Goal: Find contact information: Find contact information

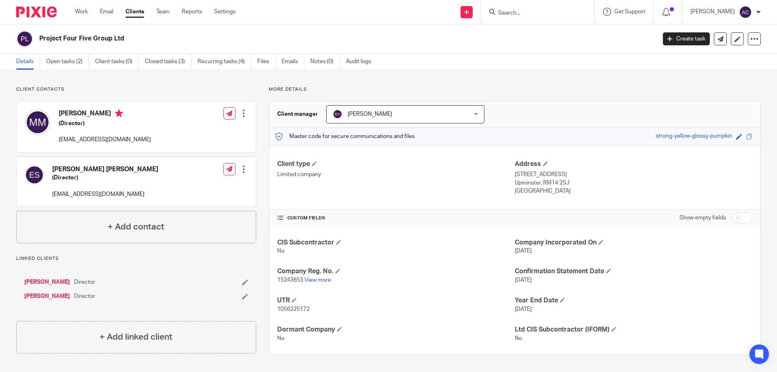
drag, startPoint x: 388, startPoint y: 39, endPoint x: 329, endPoint y: 10, distance: 65.7
click at [383, 37] on h2 "Project Four Five Group Ltd" at bounding box center [283, 38] width 489 height 8
click at [532, 15] on input "Search" at bounding box center [533, 13] width 73 height 7
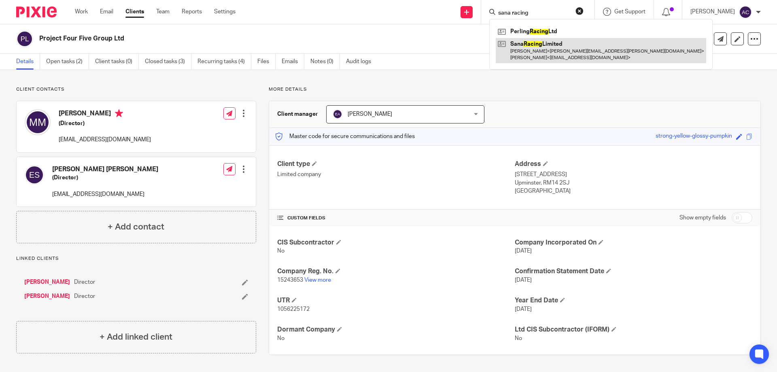
type input "sana racing"
click at [549, 54] on link at bounding box center [601, 50] width 210 height 25
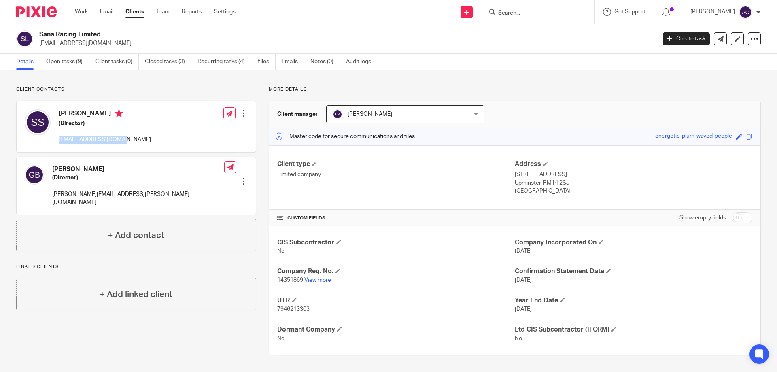
drag, startPoint x: 127, startPoint y: 136, endPoint x: 58, endPoint y: 140, distance: 68.9
click at [56, 139] on div "Sanel Sljivar (Director) sanel@sanahomes.co.uk Edit contact Create client from …" at bounding box center [136, 126] width 239 height 51
click at [518, 18] on div at bounding box center [537, 12] width 113 height 24
click at [524, 14] on input "Search" at bounding box center [533, 13] width 73 height 7
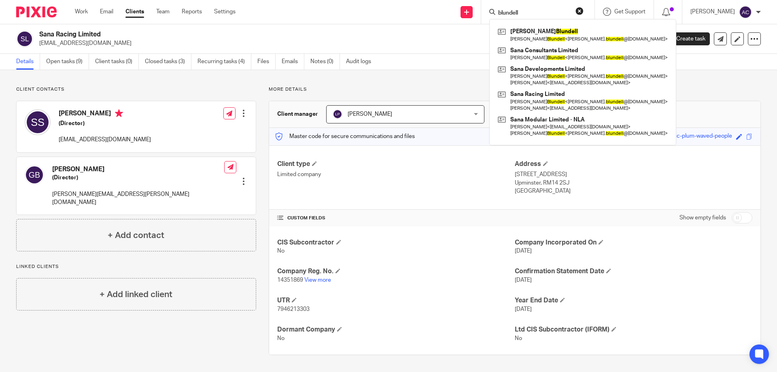
type input "blundell"
click at [462, 87] on p "More details" at bounding box center [515, 89] width 492 height 6
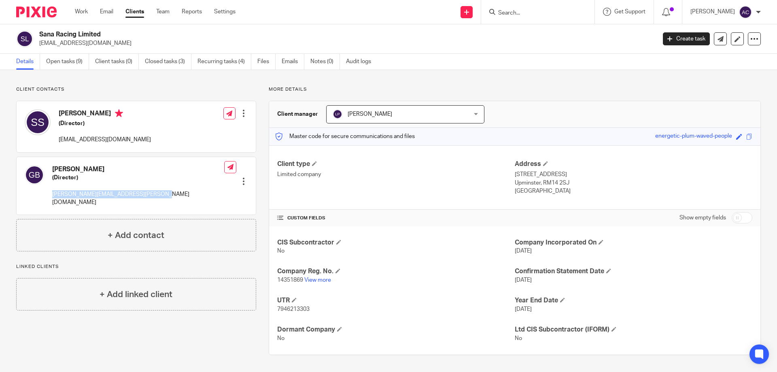
drag, startPoint x: 49, startPoint y: 191, endPoint x: 163, endPoint y: 198, distance: 114.4
click at [163, 198] on div "George Ray Blundell (Director) george.blundell@exploremodular.co.uk Edit contac…" at bounding box center [136, 186] width 239 height 58
copy p "george.blundell@exploremodular.co.uk"
click at [219, 189] on div "George Ray Blundell (Director) george.blundell@exploremodular.co.uk Edit contac…" at bounding box center [136, 186] width 239 height 58
click at [519, 19] on div at bounding box center [537, 12] width 113 height 24
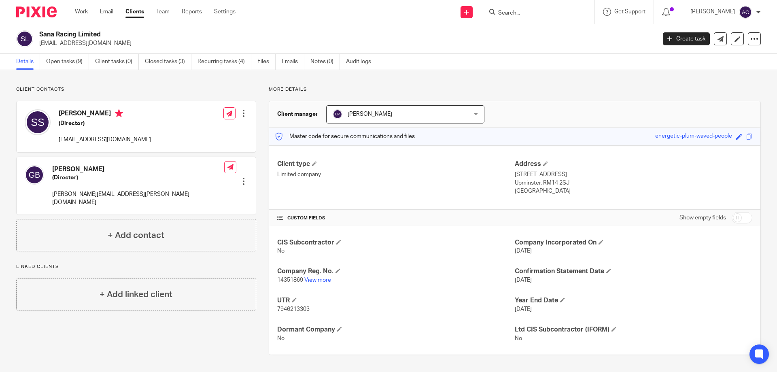
click at [520, 17] on form at bounding box center [540, 12] width 86 height 10
click at [522, 13] on input "Search" at bounding box center [533, 13] width 73 height 7
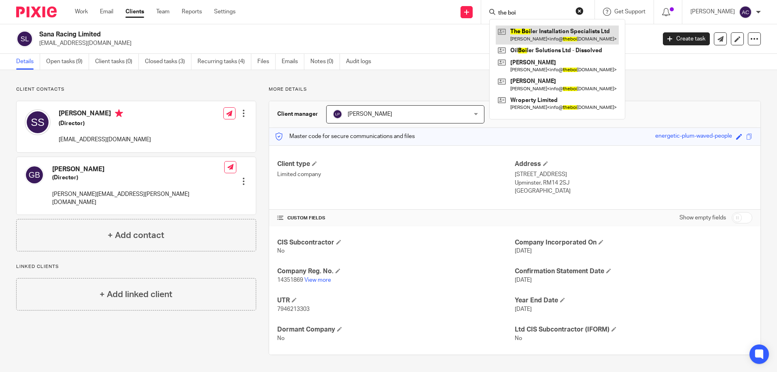
type input "the boi"
click at [547, 34] on link at bounding box center [557, 34] width 123 height 19
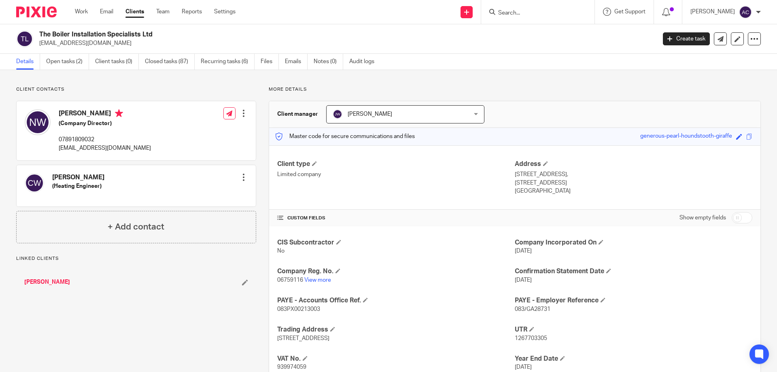
drag, startPoint x: 168, startPoint y: 149, endPoint x: 57, endPoint y: 149, distance: 110.5
click at [57, 149] on div "Nazanin Warren (Company Director) 07891809032 info@theboilerinstallationspecial…" at bounding box center [136, 130] width 239 height 59
copy p "info@theboilerinstallationspecialists.com"
click at [529, 17] on form at bounding box center [540, 12] width 86 height 10
click at [533, 14] on input "Search" at bounding box center [533, 13] width 73 height 7
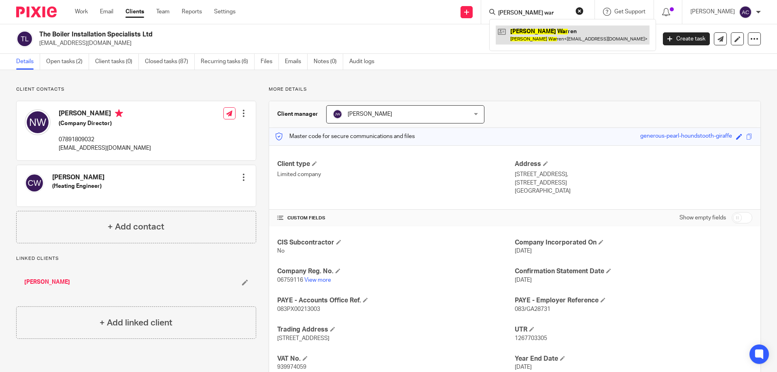
type input "chris war"
click at [529, 36] on link at bounding box center [573, 34] width 154 height 19
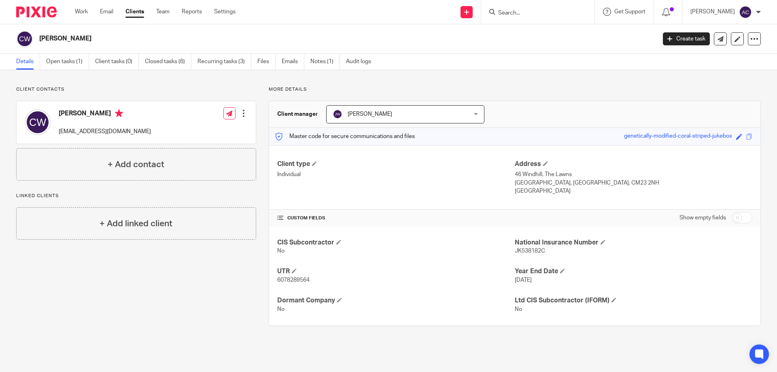
click at [565, 15] on input "Search" at bounding box center [533, 13] width 73 height 7
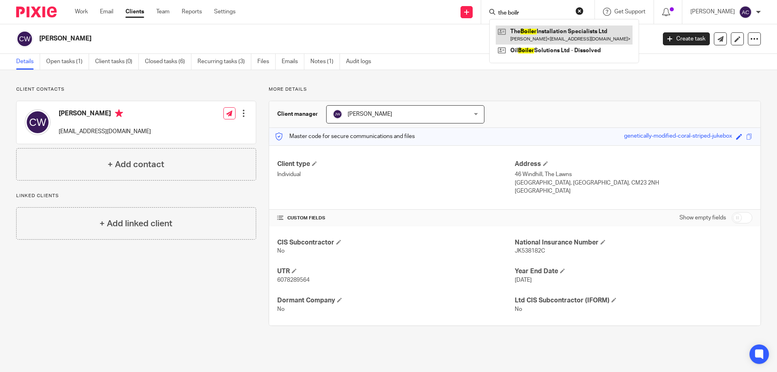
type input "the boilr"
click at [553, 40] on link at bounding box center [564, 34] width 137 height 19
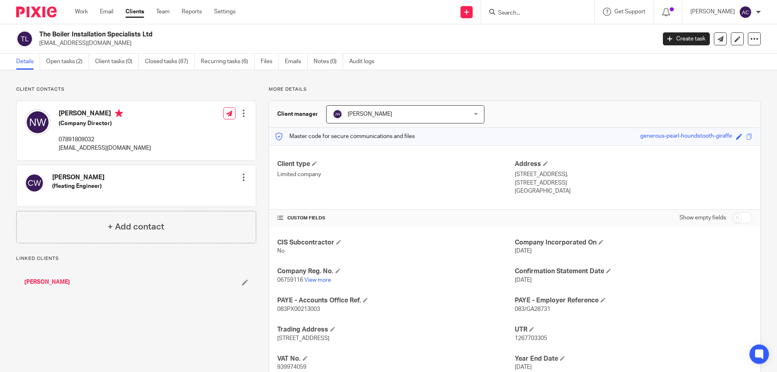
drag, startPoint x: 176, startPoint y: 150, endPoint x: 58, endPoint y: 151, distance: 117.8
click at [58, 151] on div "Nazanin Warren (Company Director) 07891809032 info@theboilerinstallationspecial…" at bounding box center [136, 130] width 239 height 59
click at [530, 12] on input "Search" at bounding box center [533, 13] width 73 height 7
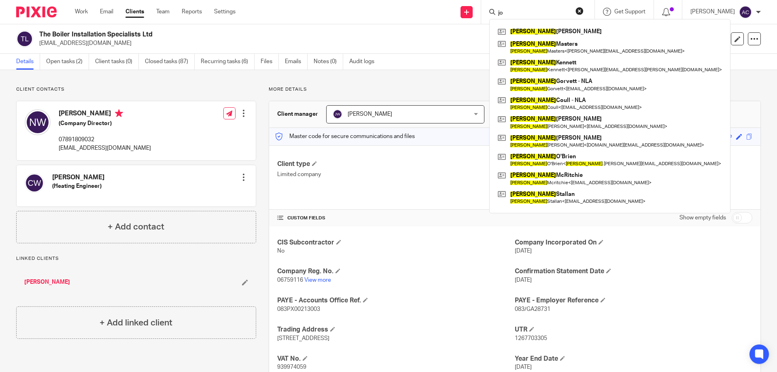
type input "j"
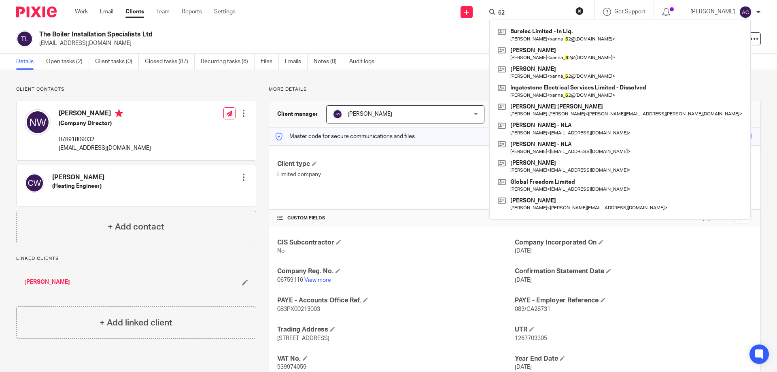
type input "6"
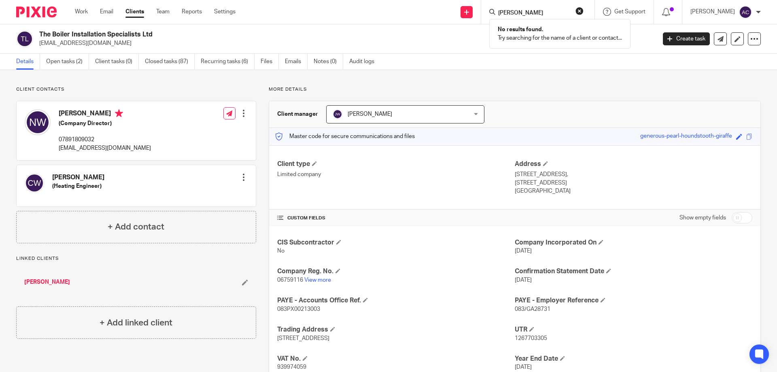
type input "sandhu"
click at [513, 88] on p "More details" at bounding box center [515, 89] width 492 height 6
drag, startPoint x: 511, startPoint y: 14, endPoint x: 500, endPoint y: 7, distance: 12.6
click at [511, 14] on input "Search" at bounding box center [533, 13] width 73 height 7
click at [515, 18] on div at bounding box center [537, 12] width 113 height 24
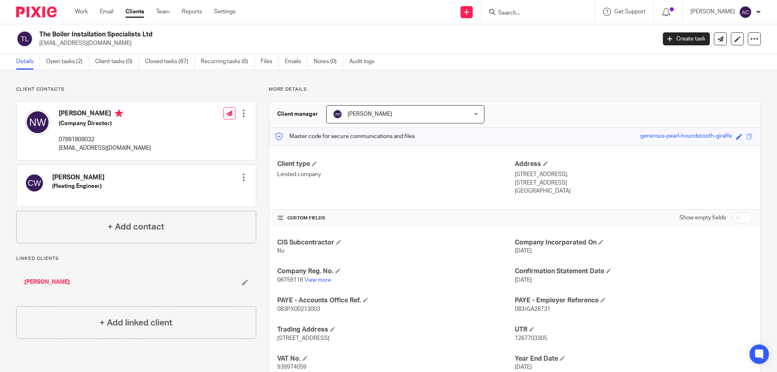
click at [541, 16] on input "Search" at bounding box center [533, 13] width 73 height 7
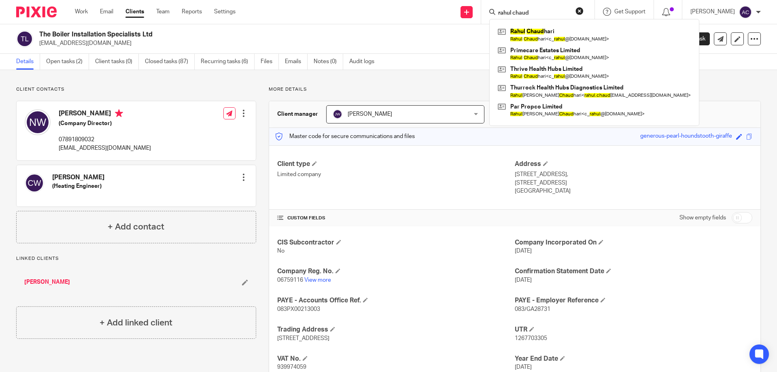
type input "rahul chaud"
drag, startPoint x: 540, startPoint y: 12, endPoint x: 504, endPoint y: 11, distance: 36.0
click at [503, 11] on input "rahul chaud" at bounding box center [533, 13] width 73 height 7
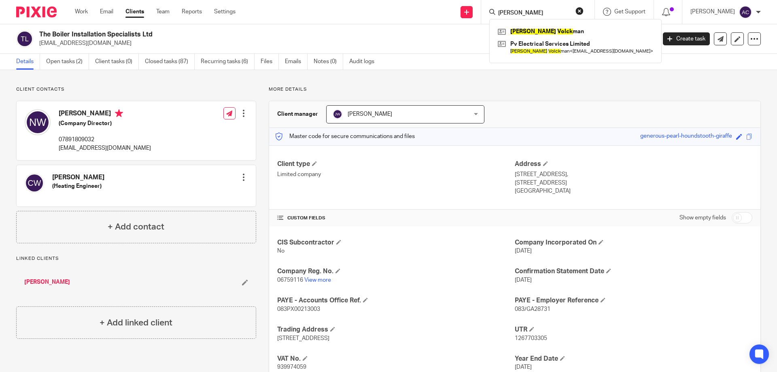
type input "paul volck"
drag, startPoint x: 546, startPoint y: 10, endPoint x: 503, endPoint y: 12, distance: 43.3
click at [503, 13] on input "paul volck" at bounding box center [533, 13] width 73 height 7
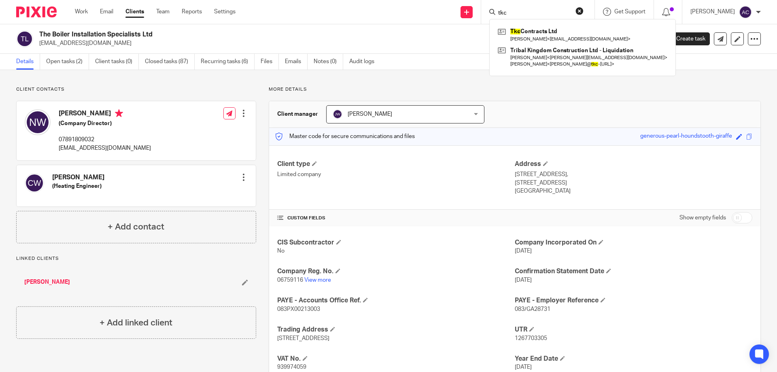
type input "tkc"
drag, startPoint x: 520, startPoint y: 18, endPoint x: 521, endPoint y: 25, distance: 7.4
click at [520, 18] on div "tkc Tkc Contracts Ltd Oliver Soper < oliversoper@live.co.uk > Tribal Kingdom Co…" at bounding box center [537, 12] width 113 height 24
click at [525, 33] on link at bounding box center [583, 34] width 174 height 19
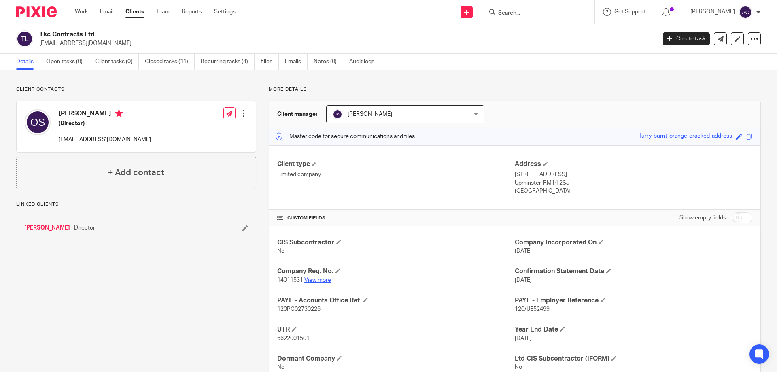
click at [322, 278] on link "View more" at bounding box center [317, 280] width 27 height 6
click at [616, 107] on div "Client manager [PERSON_NAME] [PERSON_NAME] [PERSON_NAME] [PERSON_NAME] [PERSON_…" at bounding box center [514, 114] width 491 height 27
click at [532, 12] on input "Search" at bounding box center [533, 13] width 73 height 7
type input "meta s"
click at [533, 24] on div "Meta S ystems Ltd" at bounding box center [545, 31] width 113 height 25
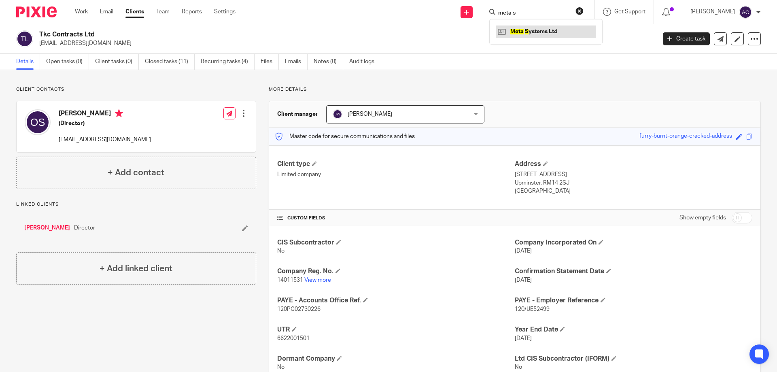
click at [533, 27] on link at bounding box center [546, 31] width 100 height 12
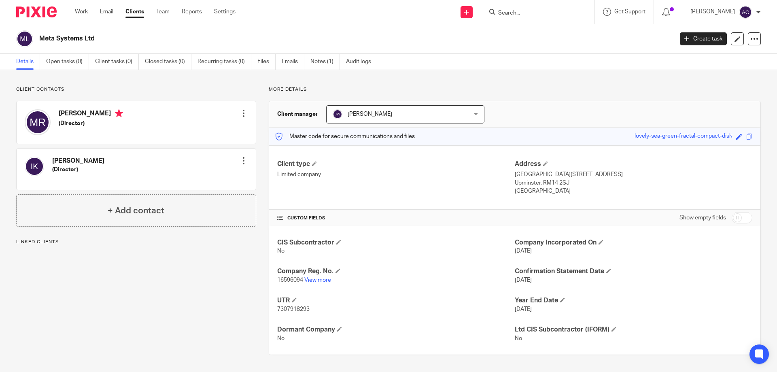
click at [200, 88] on p "Client contacts" at bounding box center [136, 89] width 240 height 6
click at [522, 10] on input "Search" at bounding box center [533, 13] width 73 height 7
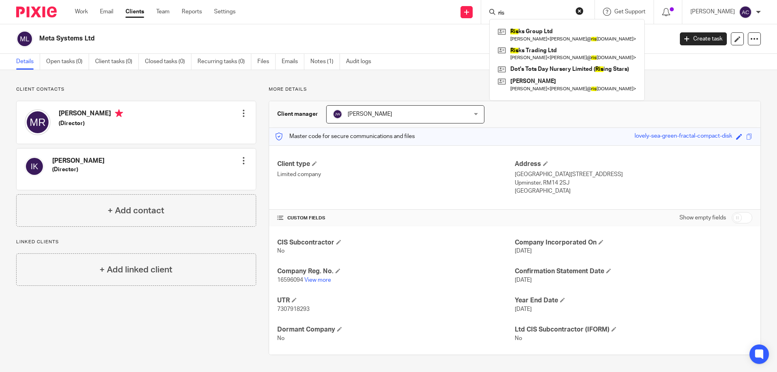
type input "ris"
click at [431, 64] on div "Details Open tasks (0) Client tasks (0) Closed tasks (0) Recurring tasks (0) Fi…" at bounding box center [388, 62] width 777 height 16
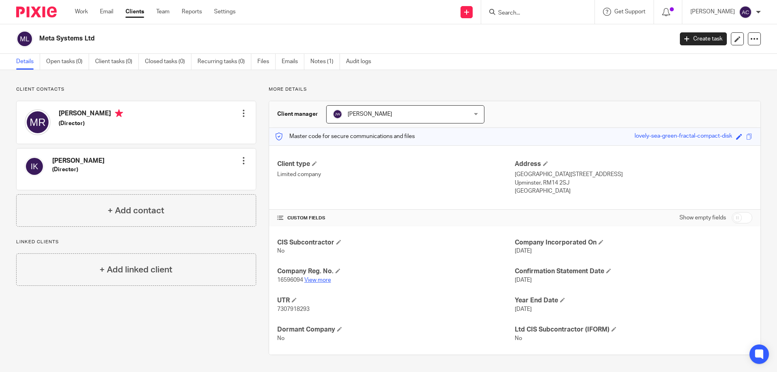
click at [322, 279] on link "View more" at bounding box center [317, 280] width 27 height 6
click at [431, 36] on h2 "Meta Systems Ltd" at bounding box center [290, 38] width 503 height 8
click at [555, 13] on input "Search" at bounding box center [533, 13] width 73 height 7
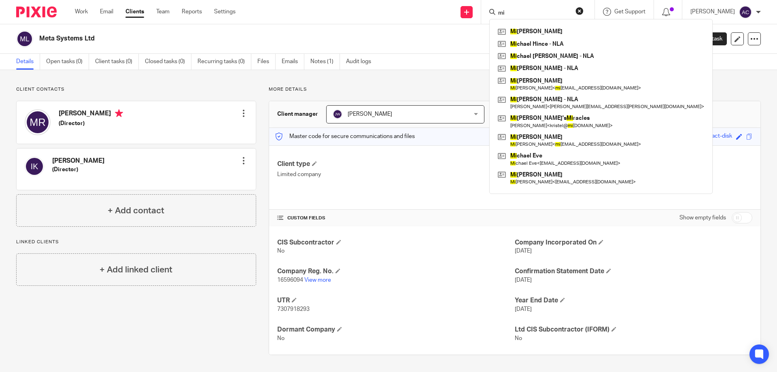
type input "m"
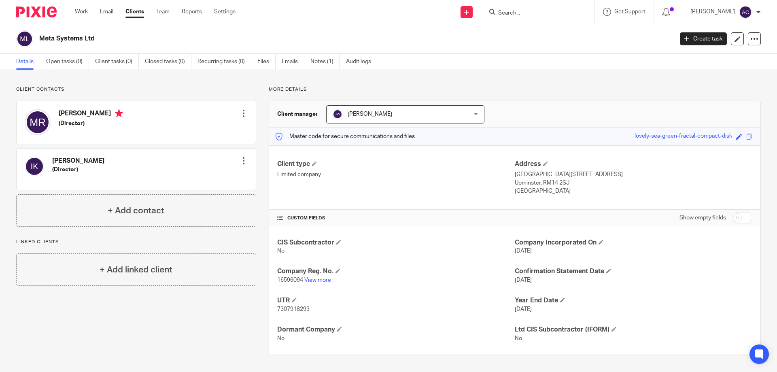
click at [496, 55] on div "Details Open tasks (0) Client tasks (0) Closed tasks (0) Recurring tasks (0) Fi…" at bounding box center [388, 62] width 777 height 16
click at [528, 14] on input "Search" at bounding box center [533, 13] width 73 height 7
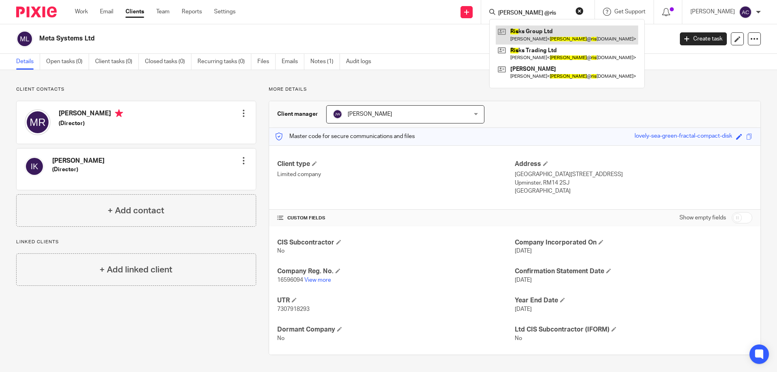
type input "mike @ris"
click at [558, 34] on link at bounding box center [567, 34] width 142 height 19
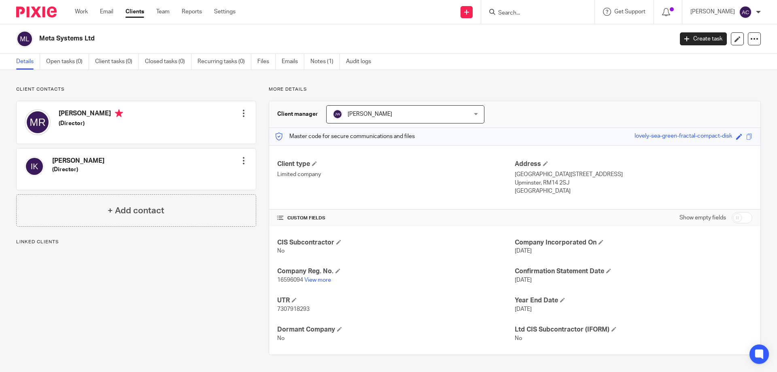
click at [164, 121] on div "Michael Rider (Director) Edit contact Create client from contact Export data De…" at bounding box center [136, 122] width 239 height 42
click at [240, 111] on div at bounding box center [244, 113] width 8 height 8
click at [192, 130] on link "Edit contact" at bounding box center [205, 131] width 77 height 12
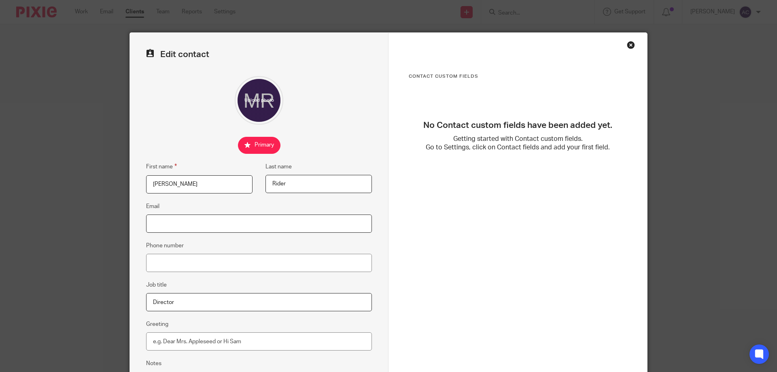
click at [183, 222] on input "Email" at bounding box center [259, 223] width 226 height 18
click at [273, 229] on input "[EMAIL_ADDRESS][DOMAIN_NAME]" at bounding box center [259, 223] width 226 height 18
click at [148, 223] on input "[EMAIL_ADDRESS][DOMAIN_NAME]" at bounding box center [259, 223] width 226 height 18
drag, startPoint x: 292, startPoint y: 228, endPoint x: 96, endPoint y: 212, distance: 196.5
click at [96, 212] on div "Edit contact First name [PERSON_NAME] Last name Rider Email [EMAIL_ADDRESS][DOM…" at bounding box center [388, 186] width 777 height 372
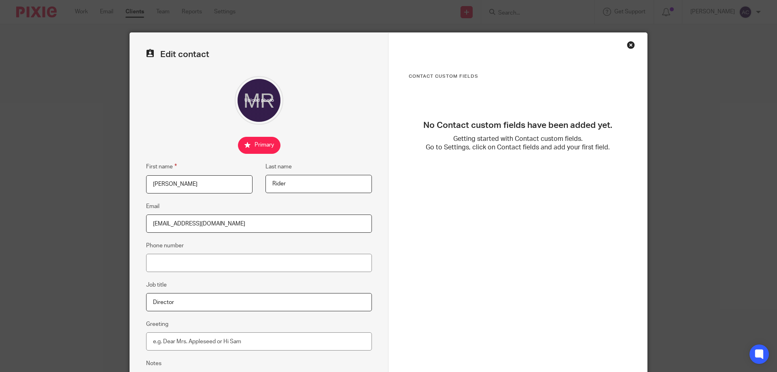
click at [225, 223] on input "[EMAIL_ADDRESS][DOMAIN_NAME]" at bounding box center [259, 223] width 226 height 18
click at [150, 223] on input "[EMAIL_ADDRESS][DOMAIN_NAME]" at bounding box center [259, 223] width 226 height 18
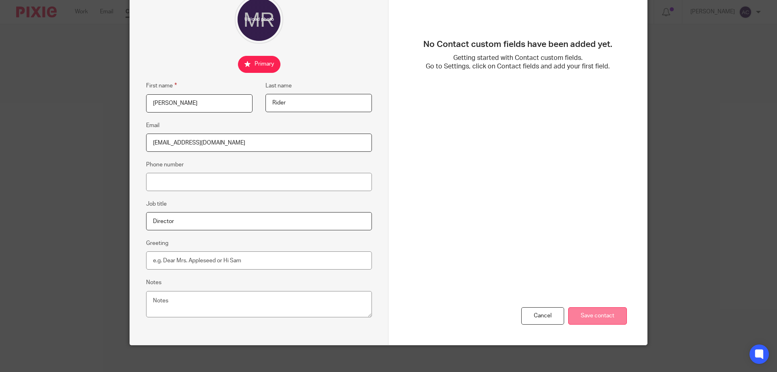
type input "[EMAIL_ADDRESS][DOMAIN_NAME]"
click at [598, 316] on input "Save contact" at bounding box center [597, 315] width 59 height 17
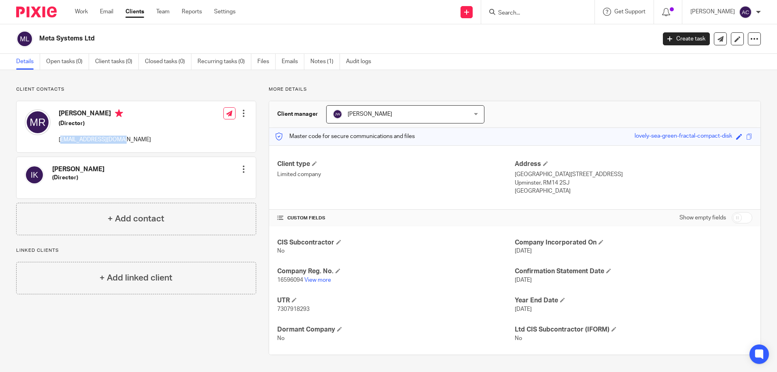
drag, startPoint x: 135, startPoint y: 139, endPoint x: 62, endPoint y: 140, distance: 73.3
click at [62, 140] on div "[PERSON_NAME] (Director) [EMAIL_ADDRESS][DOMAIN_NAME] Edit contact Create clien…" at bounding box center [136, 126] width 239 height 51
click at [170, 125] on div "[PERSON_NAME] (Director) [EMAIL_ADDRESS][DOMAIN_NAME] Edit contact Create clien…" at bounding box center [136, 126] width 239 height 51
drag, startPoint x: 139, startPoint y: 140, endPoint x: 59, endPoint y: 138, distance: 79.7
click at [59, 138] on div "[PERSON_NAME] (Director) [EMAIL_ADDRESS][DOMAIN_NAME] Edit contact Create clien…" at bounding box center [136, 126] width 239 height 51
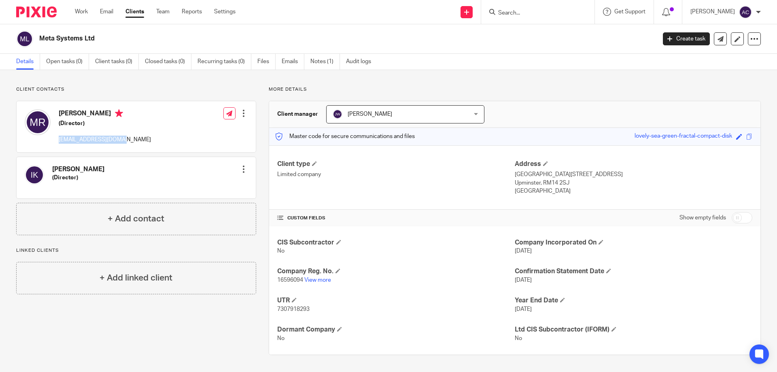
copy p "[EMAIL_ADDRESS][DOMAIN_NAME]"
click at [524, 43] on div "Meta Systems Ltd" at bounding box center [333, 38] width 635 height 17
click at [511, 9] on form at bounding box center [540, 12] width 86 height 10
click at [512, 11] on input "Search" at bounding box center [533, 13] width 73 height 7
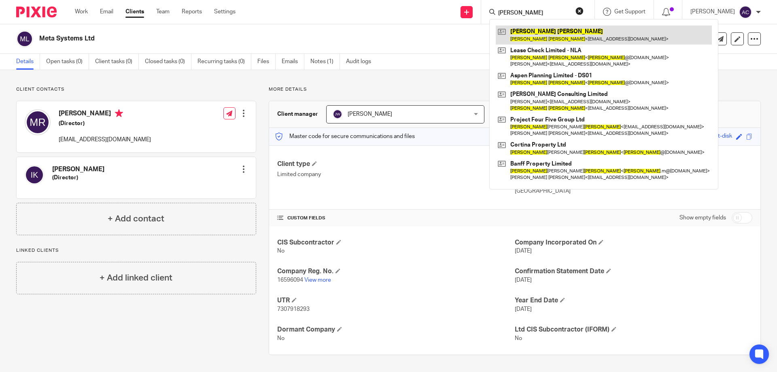
type input "[PERSON_NAME]"
click at [561, 38] on link at bounding box center [604, 34] width 216 height 19
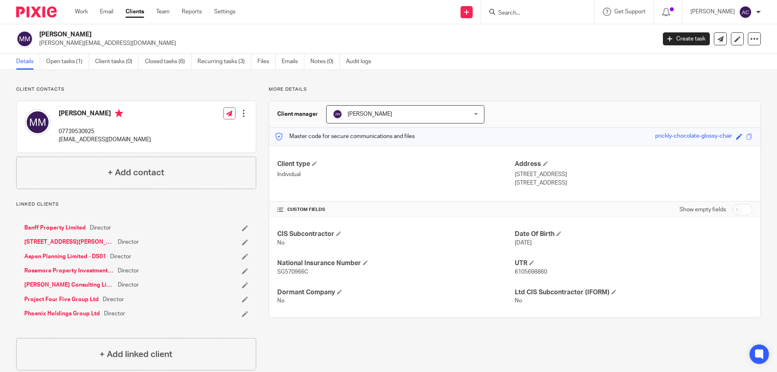
scroll to position [15, 0]
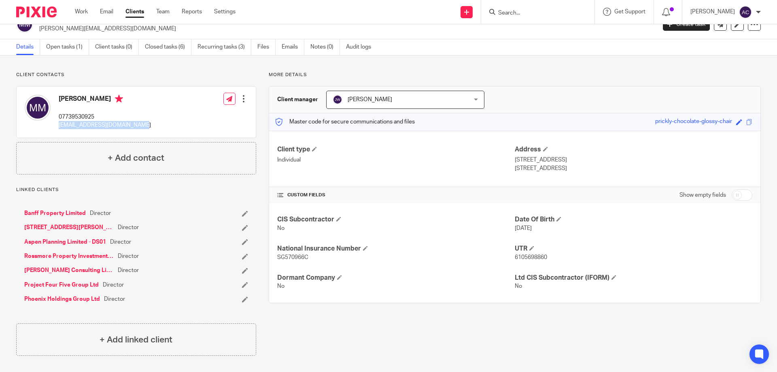
drag, startPoint x: 163, startPoint y: 122, endPoint x: 57, endPoint y: 123, distance: 106.4
click at [57, 123] on div "Michael McQuade 07739530925 michaelfmcquade@outlook.com Edit contact Create cli…" at bounding box center [136, 112] width 239 height 51
copy p "[EMAIL_ADDRESS][DOMAIN_NAME]"
click at [108, 32] on p "[PERSON_NAME][EMAIL_ADDRESS][DOMAIN_NAME]" at bounding box center [344, 29] width 611 height 8
drag, startPoint x: 108, startPoint y: 32, endPoint x: 43, endPoint y: 30, distance: 65.6
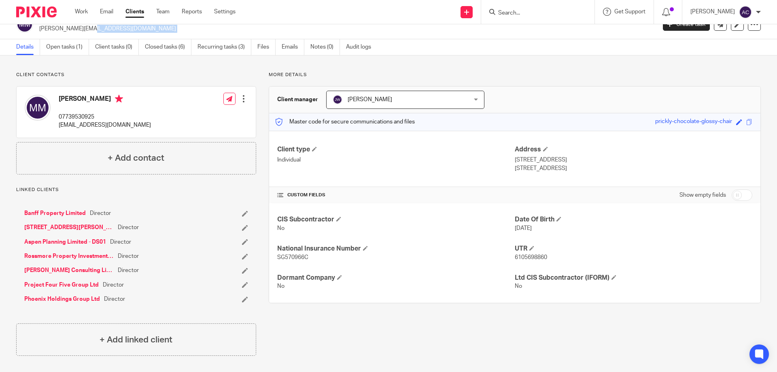
click at [44, 30] on p "mcquade.m@gmail.com" at bounding box center [344, 29] width 611 height 8
copy main "mcquade.m@gmail.com Create task Update from Companies House Export data Merge A…"
drag, startPoint x: 56, startPoint y: 254, endPoint x: 63, endPoint y: 254, distance: 7.3
click at [56, 254] on link "Rossmore Property Investments Limited" at bounding box center [68, 256] width 89 height 8
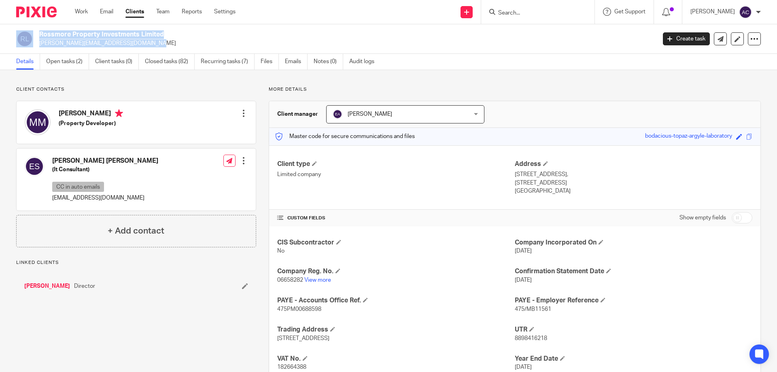
drag, startPoint x: 102, startPoint y: 46, endPoint x: 35, endPoint y: 45, distance: 66.8
click at [35, 45] on div "Rossmore Property Investments Limited michael@rossmore.land" at bounding box center [333, 38] width 635 height 17
click at [161, 181] on div "Emma Louise Steenson (It Consultant) CC in auto emails emmasteenson@outlook.com…" at bounding box center [136, 180] width 239 height 62
drag, startPoint x: 103, startPoint y: 45, endPoint x: 40, endPoint y: 43, distance: 62.4
click at [40, 43] on p "michael@rossmore.land" at bounding box center [344, 43] width 611 height 8
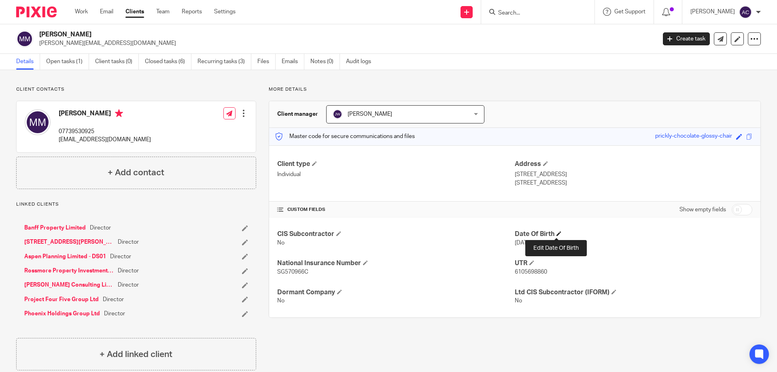
click at [556, 232] on span at bounding box center [558, 233] width 5 height 5
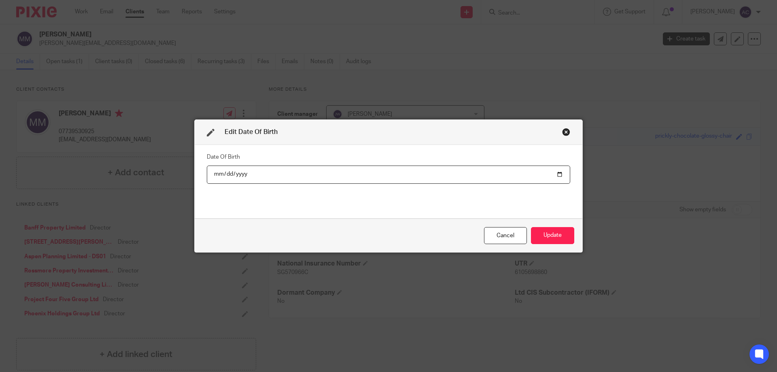
click at [213, 173] on input "[DATE]" at bounding box center [388, 175] width 363 height 18
click at [215, 174] on input "[DATE]" at bounding box center [388, 175] width 363 height 18
click at [255, 174] on input "[DATE]" at bounding box center [388, 175] width 363 height 18
click at [259, 173] on input "[DATE]" at bounding box center [388, 175] width 363 height 18
click at [217, 172] on input "[DATE]" at bounding box center [388, 175] width 363 height 18
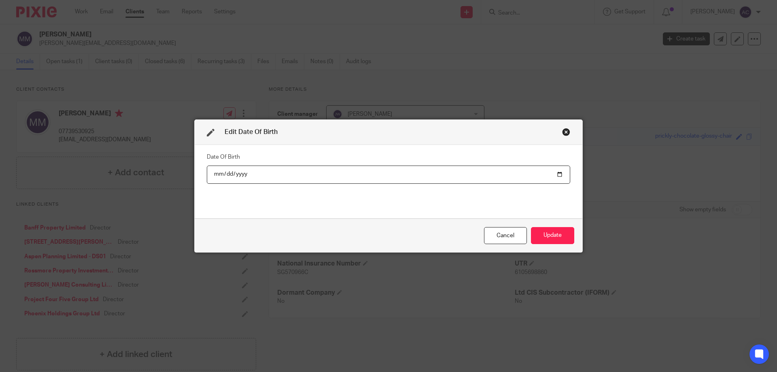
click at [215, 175] on input "[DATE]" at bounding box center [388, 175] width 363 height 18
click at [508, 240] on div "Cancel" at bounding box center [505, 235] width 43 height 17
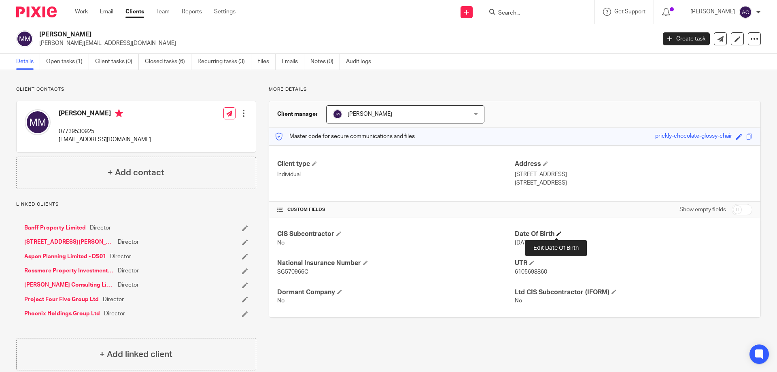
click at [556, 235] on span at bounding box center [558, 233] width 5 height 5
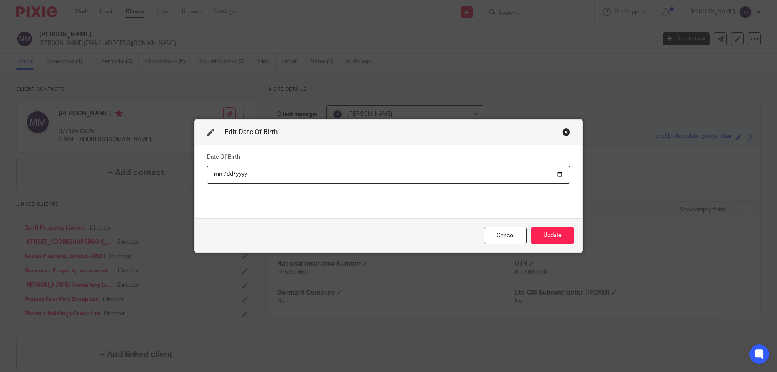
click at [217, 174] on input "[DATE]" at bounding box center [388, 175] width 363 height 18
click at [216, 174] on input "[DATE]" at bounding box center [388, 175] width 363 height 18
drag, startPoint x: 216, startPoint y: 174, endPoint x: 229, endPoint y: 182, distance: 16.0
click at [215, 174] on input "[DATE]" at bounding box center [388, 175] width 363 height 18
type input "[DATE]"
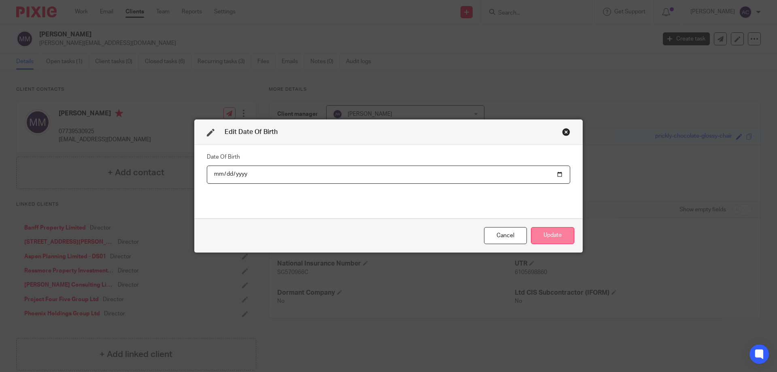
click at [552, 236] on button "Update" at bounding box center [552, 235] width 43 height 17
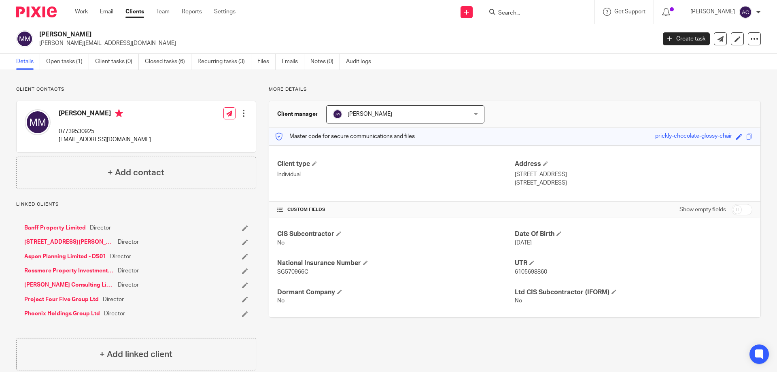
click at [75, 269] on link "Rossmore Property Investments Limited" at bounding box center [68, 271] width 89 height 8
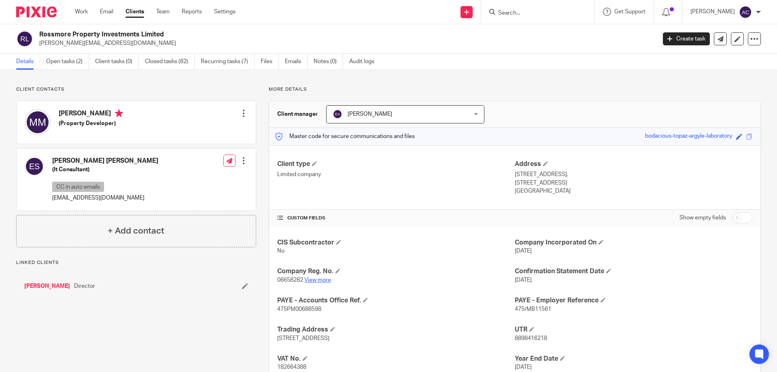
click at [323, 280] on link "View more" at bounding box center [317, 280] width 27 height 6
drag, startPoint x: 55, startPoint y: 285, endPoint x: 60, endPoint y: 284, distance: 4.5
click at [55, 284] on link "[PERSON_NAME]" at bounding box center [47, 286] width 46 height 8
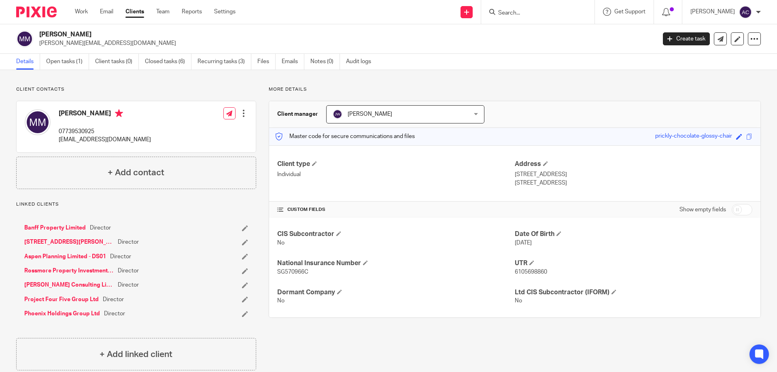
click at [57, 255] on link "Aspen Planning Limited - DS01" at bounding box center [65, 257] width 82 height 8
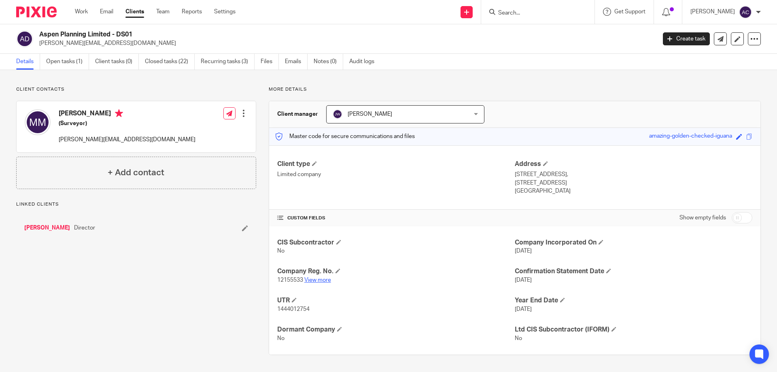
click at [320, 281] on link "View more" at bounding box center [317, 280] width 27 height 6
click at [63, 230] on link "Michael McQuade" at bounding box center [47, 228] width 46 height 8
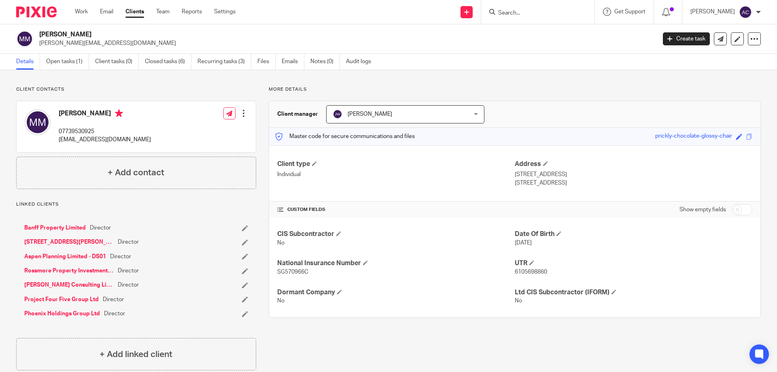
click at [528, 13] on input "Search" at bounding box center [533, 13] width 73 height 7
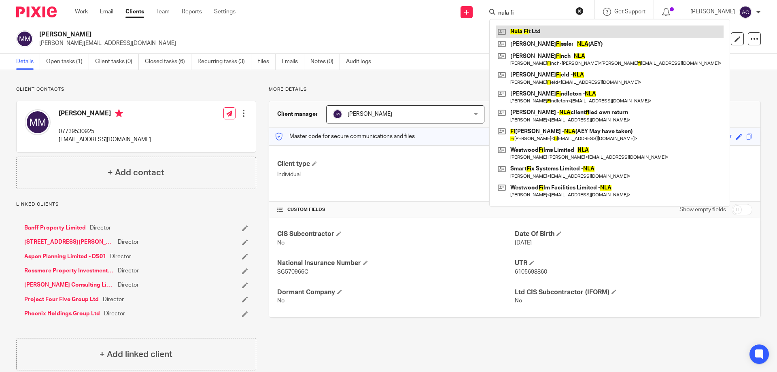
type input "nula fi"
click at [539, 30] on link at bounding box center [610, 31] width 228 height 12
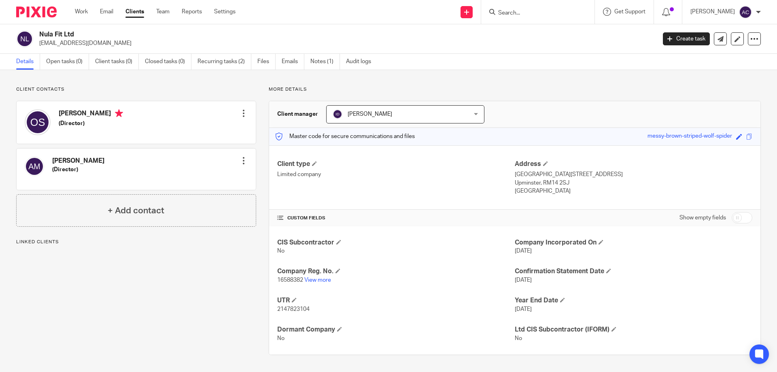
click at [118, 131] on div "Oliver Soper (Director) Edit contact Create client from contact Export data Del…" at bounding box center [136, 122] width 239 height 42
drag, startPoint x: 70, startPoint y: 45, endPoint x: 43, endPoint y: 44, distance: 27.5
click at [38, 44] on div "Nula Fit Ltd oliversoper@live.co.uk" at bounding box center [333, 38] width 635 height 17
copy p "[EMAIL_ADDRESS][DOMAIN_NAME]"
click at [242, 115] on div at bounding box center [244, 113] width 8 height 8
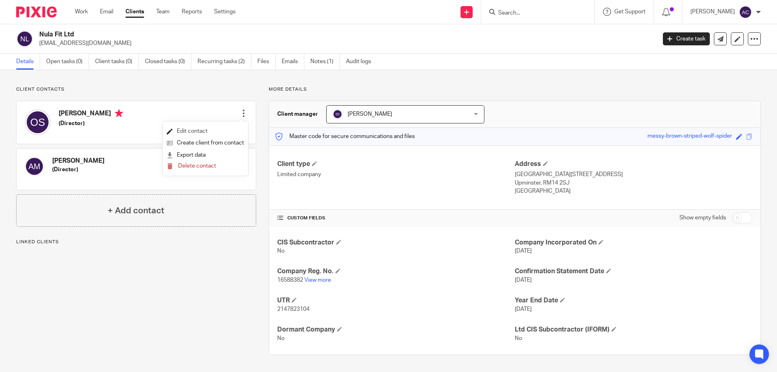
click at [207, 128] on link "Edit contact" at bounding box center [205, 131] width 77 height 12
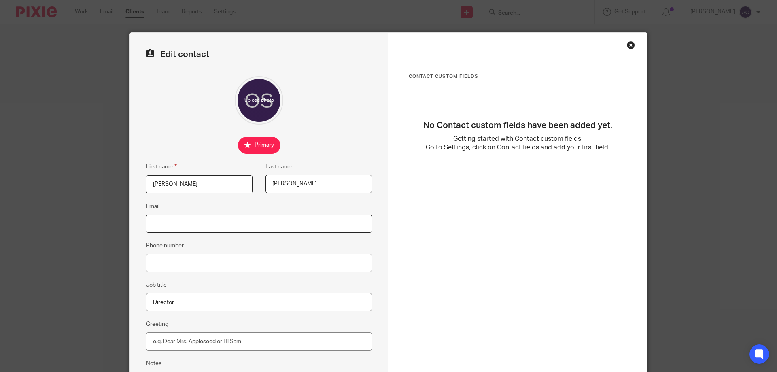
paste input "[EMAIL_ADDRESS][DOMAIN_NAME]"
type input "[EMAIL_ADDRESS][DOMAIN_NAME]"
click at [142, 223] on div "Edit contact First name Oliver Last name Soper Email oliversoper@live.co.uk Pho…" at bounding box center [259, 229] width 259 height 393
click at [148, 223] on input "[EMAIL_ADDRESS][DOMAIN_NAME]" at bounding box center [259, 223] width 226 height 18
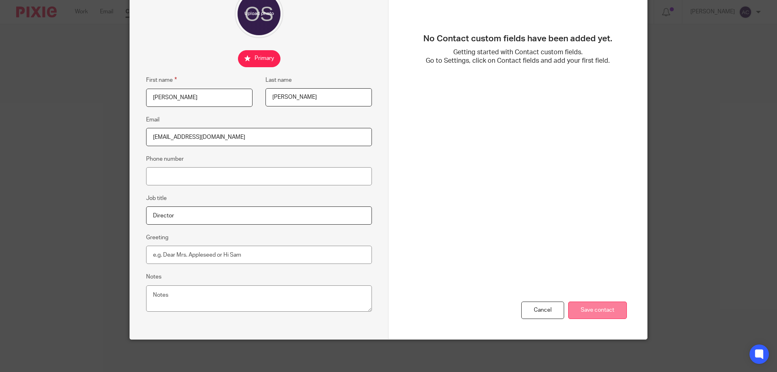
click at [610, 311] on input "Save contact" at bounding box center [597, 309] width 59 height 17
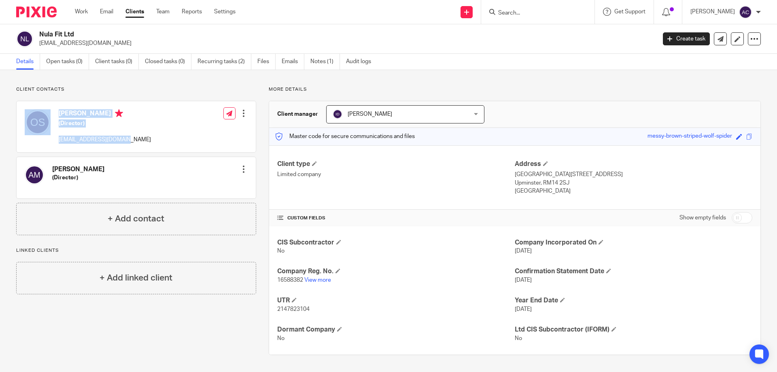
drag, startPoint x: 105, startPoint y: 139, endPoint x: 54, endPoint y: 138, distance: 50.6
click at [54, 138] on div "[PERSON_NAME] (Director) [EMAIL_ADDRESS][DOMAIN_NAME] Edit contact Create clien…" at bounding box center [136, 126] width 239 height 51
click at [125, 137] on div "[PERSON_NAME] (Director) [EMAIL_ADDRESS][DOMAIN_NAME] Edit contact Create clien…" at bounding box center [136, 126] width 239 height 51
drag, startPoint x: 123, startPoint y: 140, endPoint x: 60, endPoint y: 138, distance: 62.7
click at [60, 138] on div "[PERSON_NAME] (Director) [EMAIL_ADDRESS][DOMAIN_NAME] Edit contact Create clien…" at bounding box center [136, 126] width 239 height 51
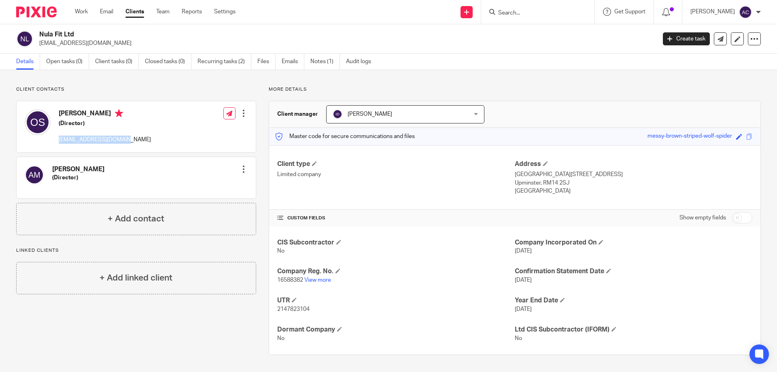
click at [380, 177] on p "Limited company" at bounding box center [396, 174] width 238 height 8
click at [321, 277] on link "View more" at bounding box center [317, 280] width 27 height 6
drag, startPoint x: 746, startPoint y: 37, endPoint x: 741, endPoint y: 47, distance: 11.2
click at [750, 37] on icon at bounding box center [754, 39] width 8 height 8
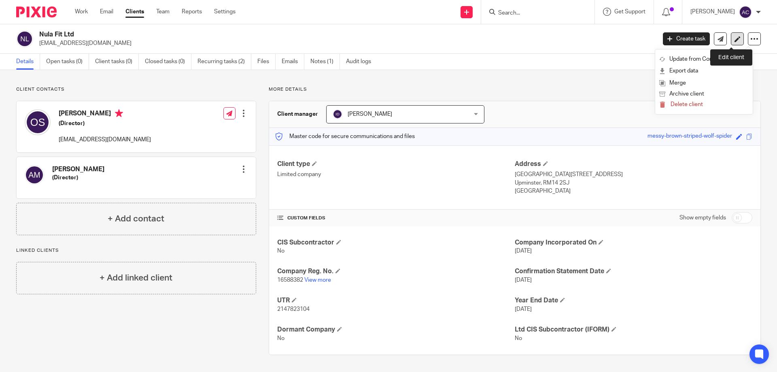
click at [734, 37] on icon at bounding box center [737, 39] width 6 height 6
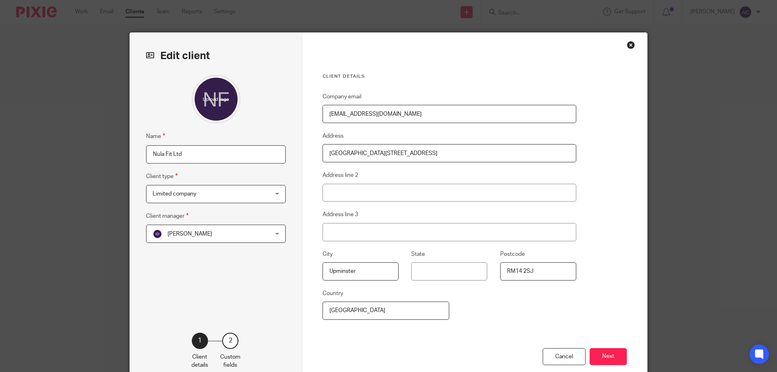
drag, startPoint x: 233, startPoint y: 158, endPoint x: 63, endPoint y: 143, distance: 171.4
click at [63, 143] on div "Edit client Name Nula Fit Ltd Client type Limited company Limited company Indiv…" at bounding box center [388, 186] width 777 height 372
paste input "AO Realtech Ltd"
type input "AO Realtech Ltd"
drag, startPoint x: 144, startPoint y: 152, endPoint x: 271, endPoint y: 173, distance: 129.2
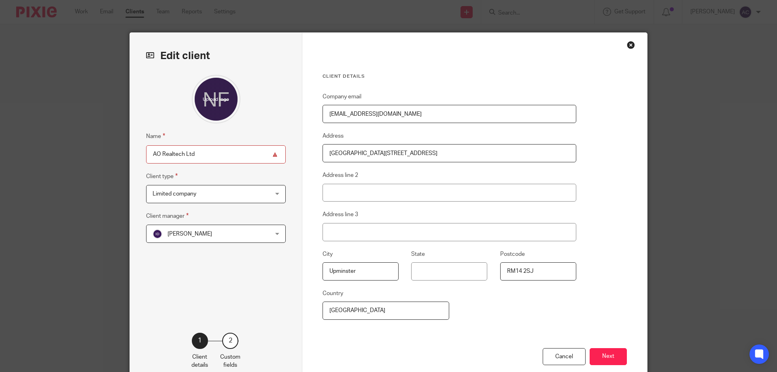
click at [146, 151] on input "AO Realtech Ltd" at bounding box center [216, 154] width 140 height 18
click at [605, 352] on button "Next" at bounding box center [608, 356] width 37 height 17
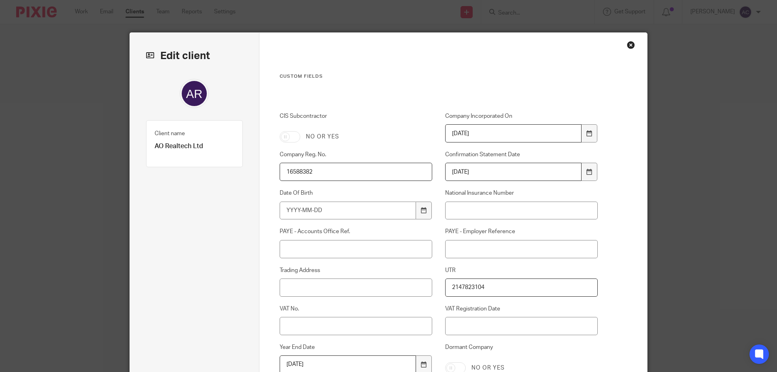
scroll to position [134, 0]
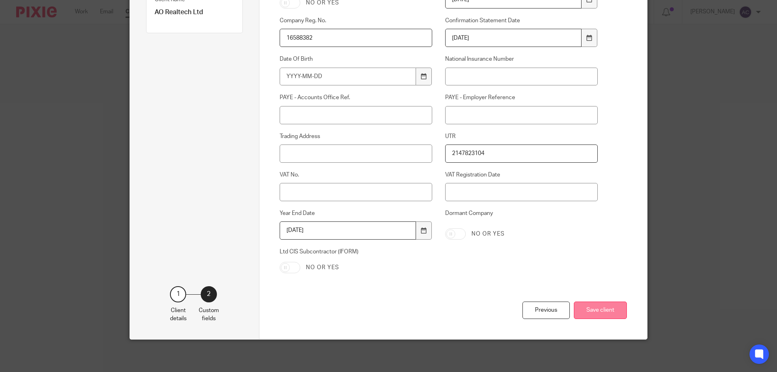
click at [604, 302] on button "Save client" at bounding box center [600, 309] width 53 height 17
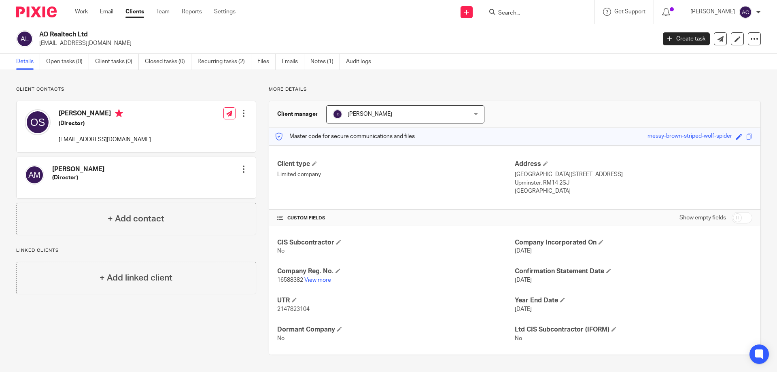
drag, startPoint x: 537, startPoint y: 16, endPoint x: 544, endPoint y: 21, distance: 8.4
click at [538, 17] on input "Search" at bounding box center [533, 13] width 73 height 7
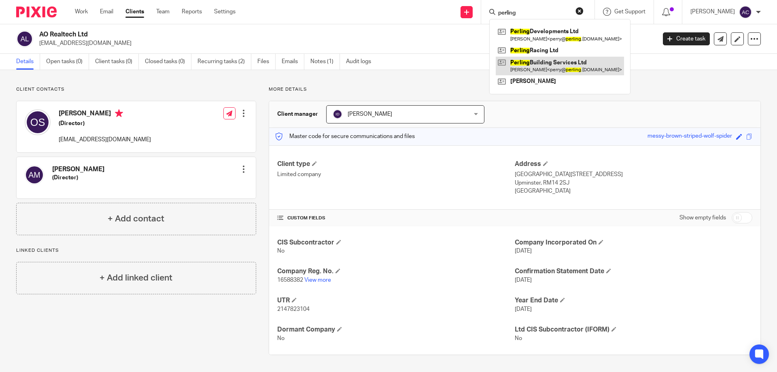
type input "perling"
click at [533, 70] on link at bounding box center [560, 66] width 128 height 19
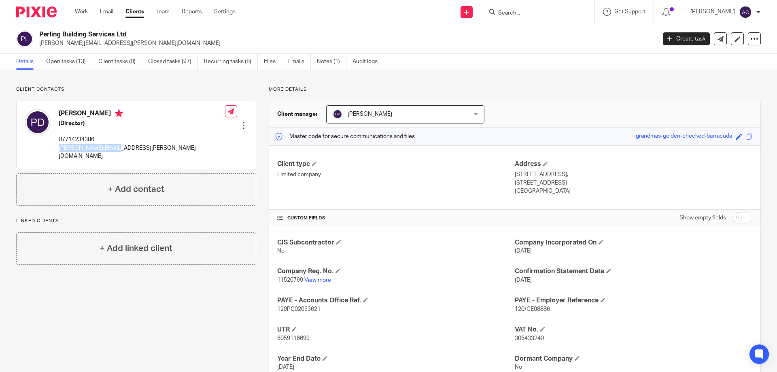
drag, startPoint x: 124, startPoint y: 149, endPoint x: 57, endPoint y: 151, distance: 66.4
click at [57, 151] on div "Perry Darling (Director) 07714234386 perry@perling.co.uk Edit contact Create cl…" at bounding box center [136, 134] width 239 height 67
copy p "perry@perling.co.uk"
drag, startPoint x: 93, startPoint y: 45, endPoint x: 39, endPoint y: 43, distance: 54.3
click at [38, 43] on div "Perling Building Services Ltd perry@perling.co.uk" at bounding box center [333, 38] width 635 height 17
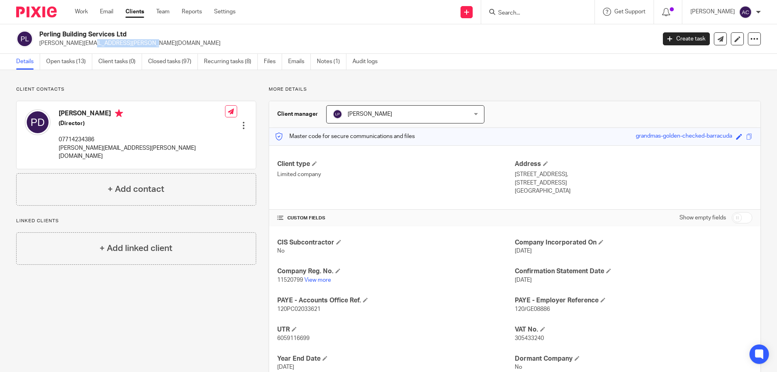
copy p "perry@perling.co.uk"
click at [546, 13] on input "Search" at bounding box center [533, 13] width 73 height 7
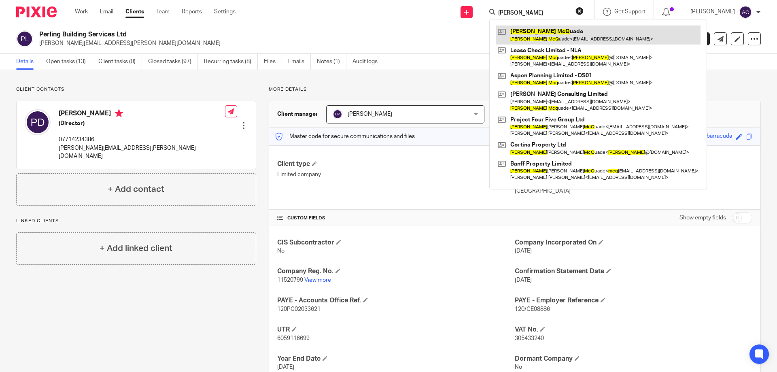
type input "michael mcq"
click at [558, 38] on link at bounding box center [598, 34] width 205 height 19
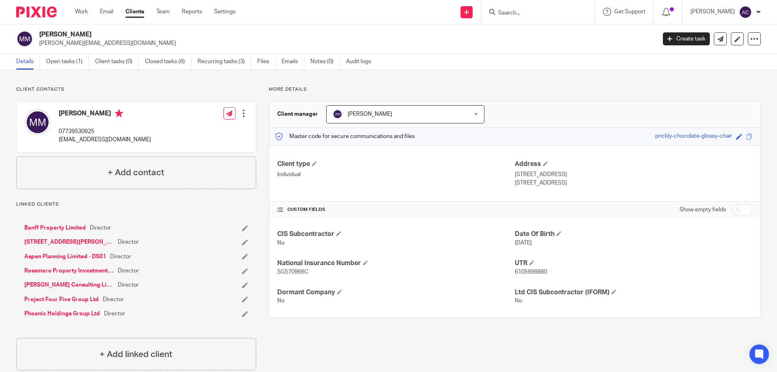
click at [543, 10] on input "Search" at bounding box center [533, 13] width 73 height 7
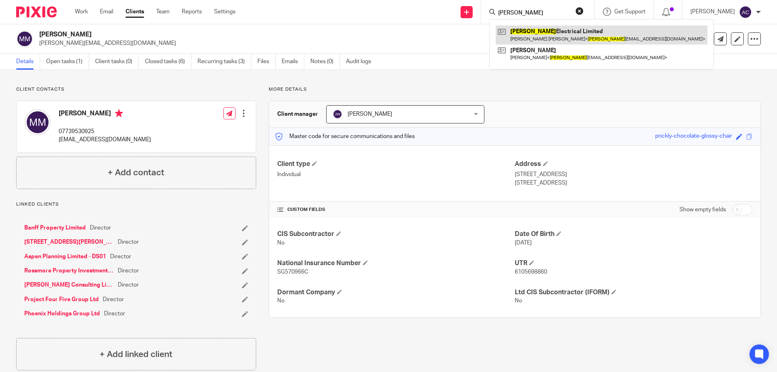
type input "[PERSON_NAME]"
click at [537, 32] on link at bounding box center [602, 34] width 212 height 19
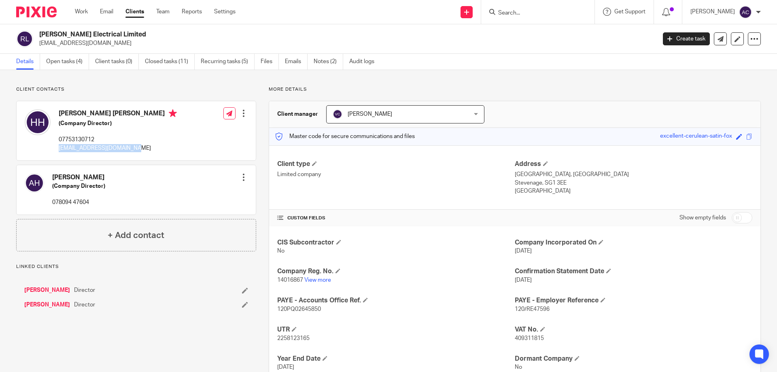
drag, startPoint x: 125, startPoint y: 152, endPoint x: 58, endPoint y: 151, distance: 66.4
click at [58, 151] on div "[PERSON_NAME] [PERSON_NAME] (Company Director) 07753130712 [EMAIL_ADDRESS][DOMA…" at bounding box center [101, 130] width 152 height 51
copy p "rbtelectrical@hotmail.com"
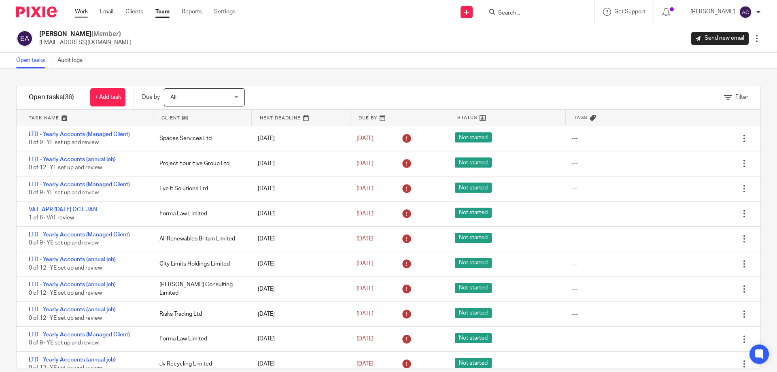
click at [81, 9] on link "Work" at bounding box center [81, 12] width 13 height 8
